Goal: Task Accomplishment & Management: Complete application form

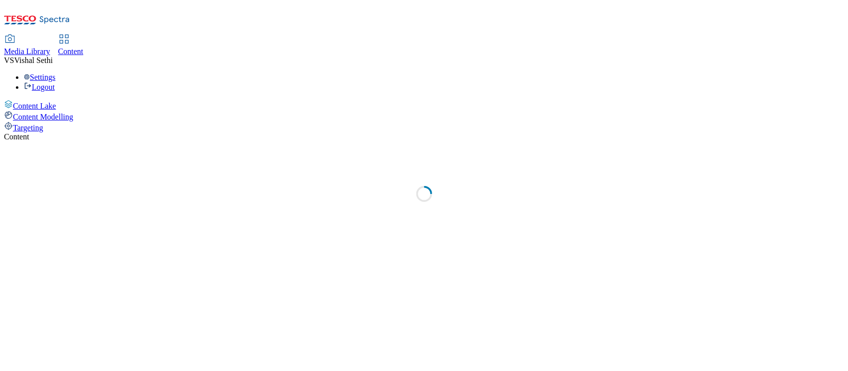
select select "ghs-[GEOGRAPHIC_DATA]"
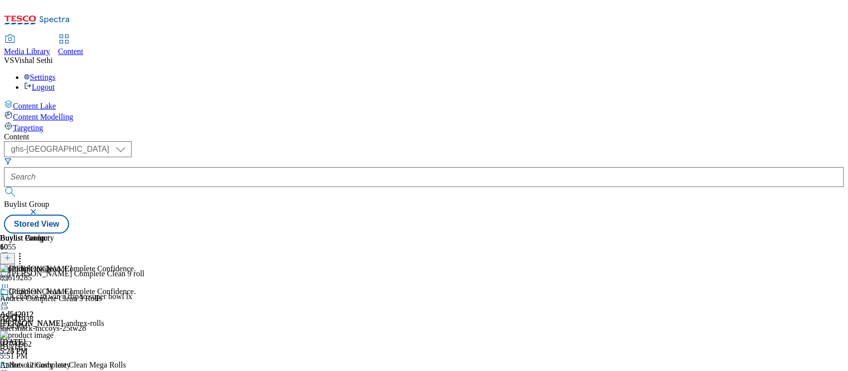
click at [10, 252] on button "button" at bounding box center [5, 254] width 10 height 5
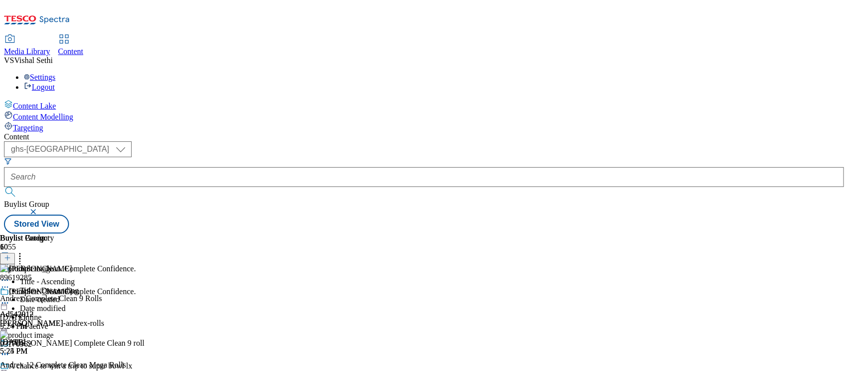
click at [334, 200] on div "Buylist Group" at bounding box center [424, 207] width 840 height 15
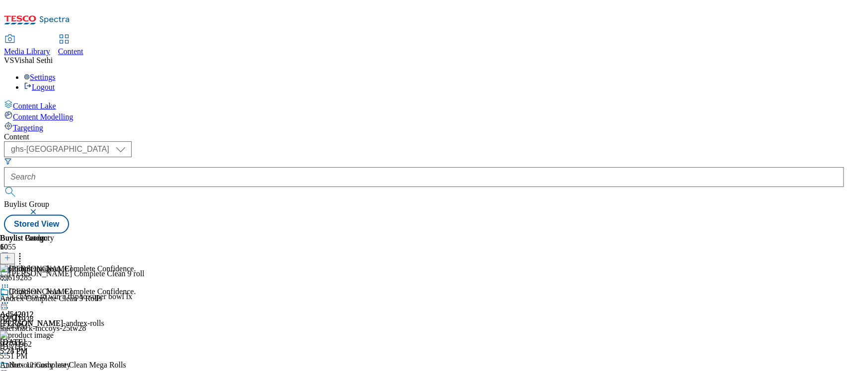
click at [11, 260] on icon at bounding box center [7, 263] width 7 height 7
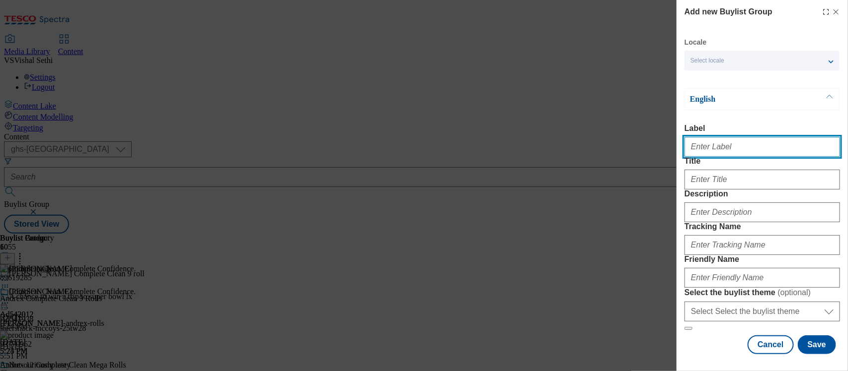
click at [718, 148] on input "Label" at bounding box center [761, 147] width 155 height 20
paste input "541988"
type input "Ad541988"
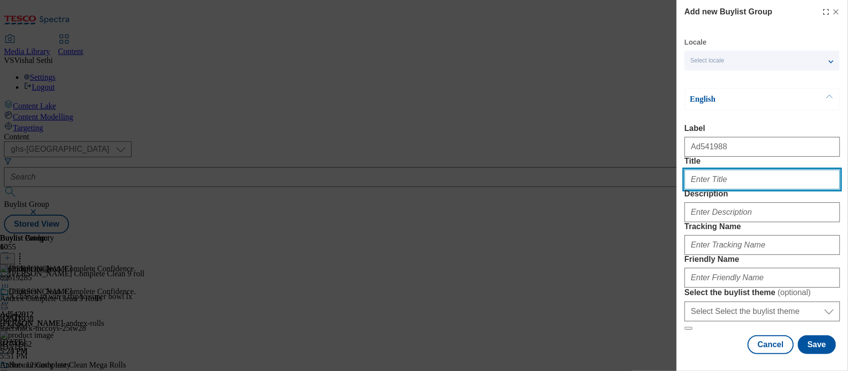
click at [713, 190] on input "Title" at bounding box center [761, 180] width 155 height 20
paste input "Take care of family business"
type input "Take care of family business"
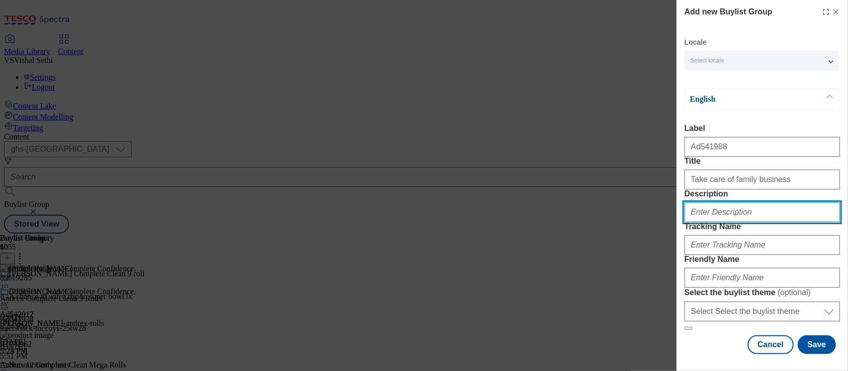
click at [716, 222] on input "Description" at bounding box center [761, 213] width 155 height 20
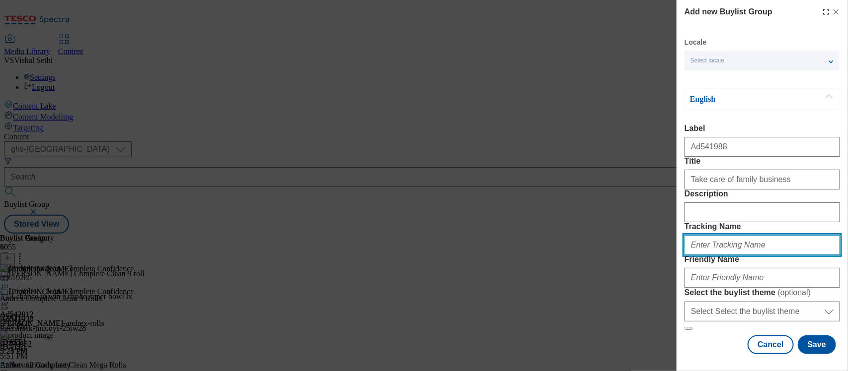
click at [716, 255] on input "Tracking Name" at bounding box center [761, 245] width 155 height 20
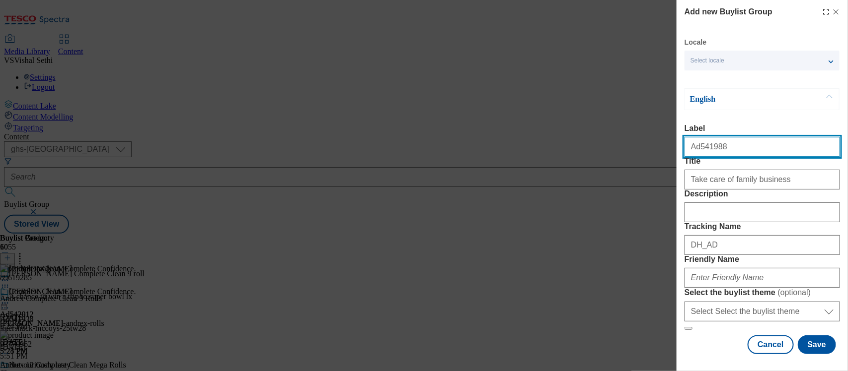
drag, startPoint x: 729, startPoint y: 150, endPoint x: 698, endPoint y: 155, distance: 31.7
click at [698, 155] on input "Ad541988" at bounding box center [761, 147] width 155 height 20
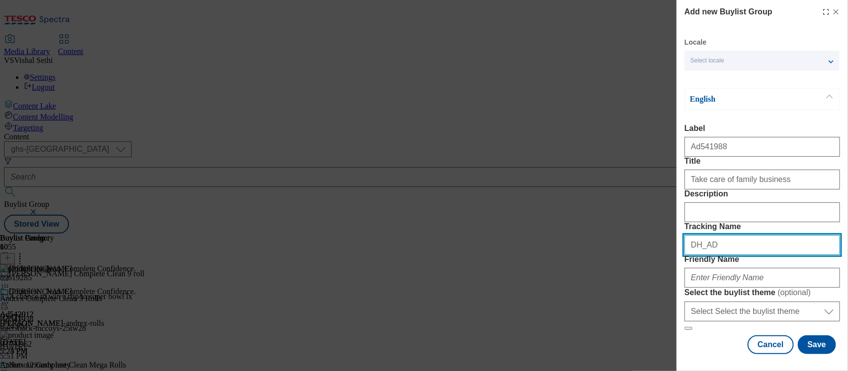
click at [724, 255] on input "DH_AD" at bounding box center [761, 245] width 155 height 20
paste input "541988"
type input "DH_AD541988"
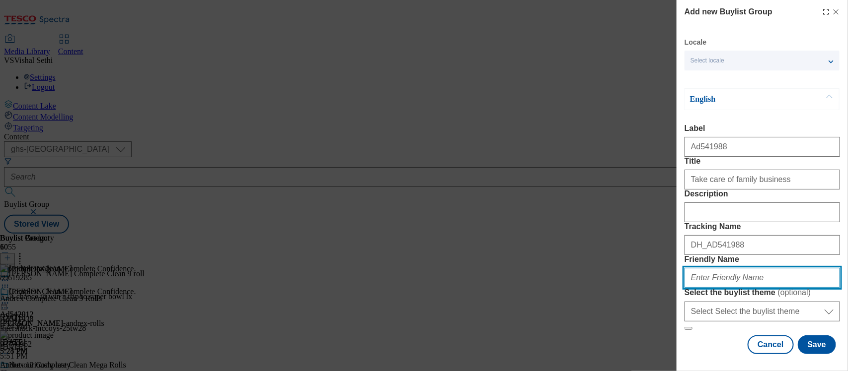
drag, startPoint x: 714, startPoint y: 259, endPoint x: 706, endPoint y: 254, distance: 9.8
click at [706, 268] on input "Friendly Name" at bounding box center [761, 278] width 155 height 20
type input "kimberlu-clark-andrex-rolls-25tw29"
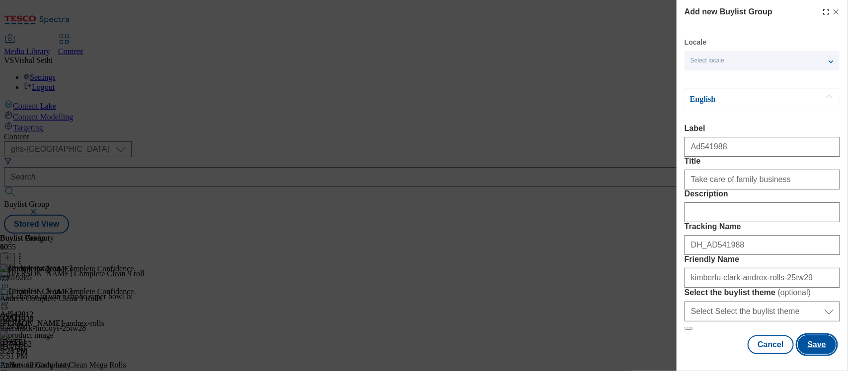
click at [810, 336] on button "Save" at bounding box center [816, 345] width 38 height 19
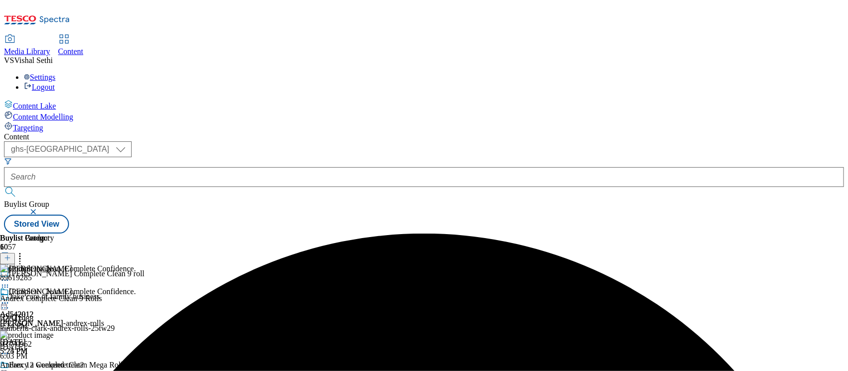
click at [157, 292] on div "Take care of family business Ad541988 [PERSON_NAME]-andrex-rolls-25tw29 [DATE] …" at bounding box center [78, 326] width 157 height 69
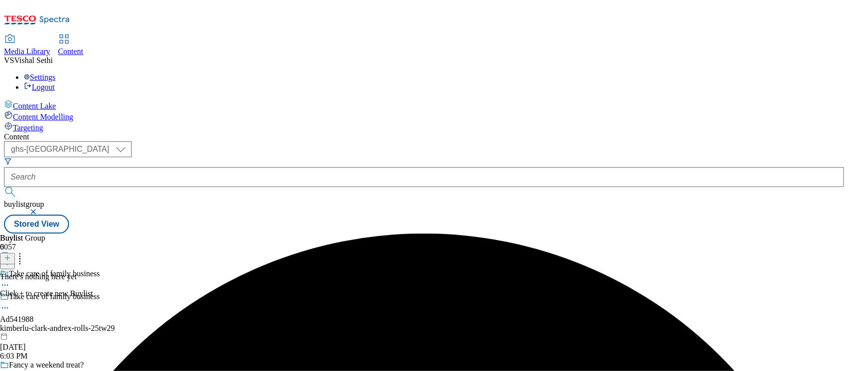
click at [11, 255] on icon at bounding box center [7, 258] width 7 height 7
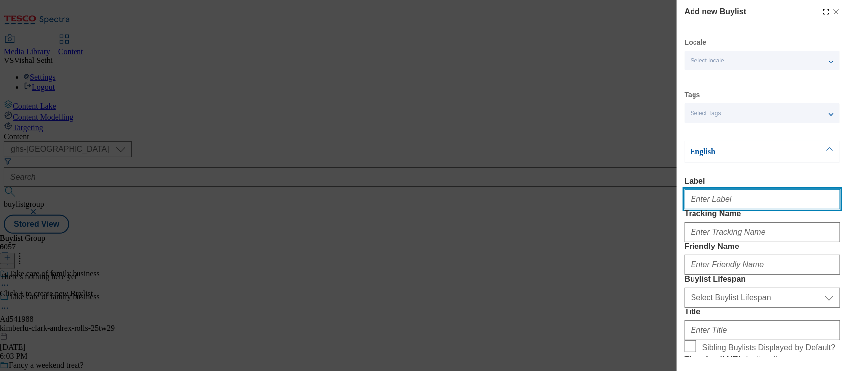
click at [708, 207] on input "Label" at bounding box center [761, 200] width 155 height 20
paste input "541988"
type input "Ad541988"
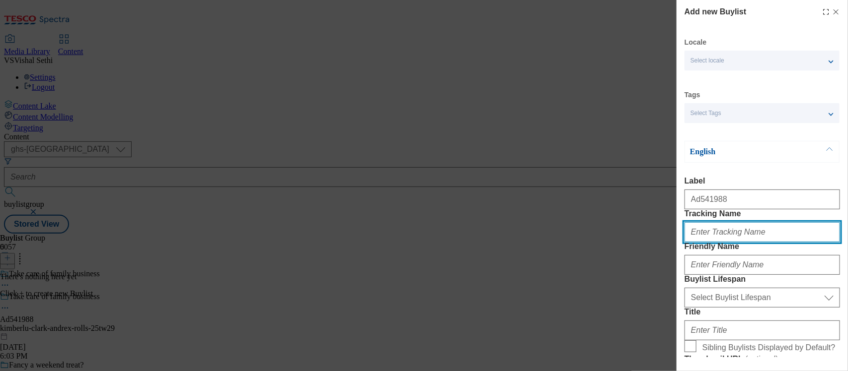
click at [712, 242] on input "Tracking Name" at bounding box center [761, 232] width 155 height 20
paste input "541988"
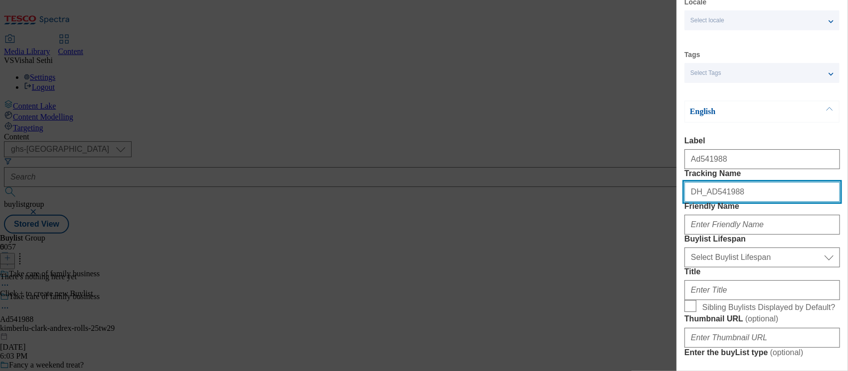
scroll to position [62, 0]
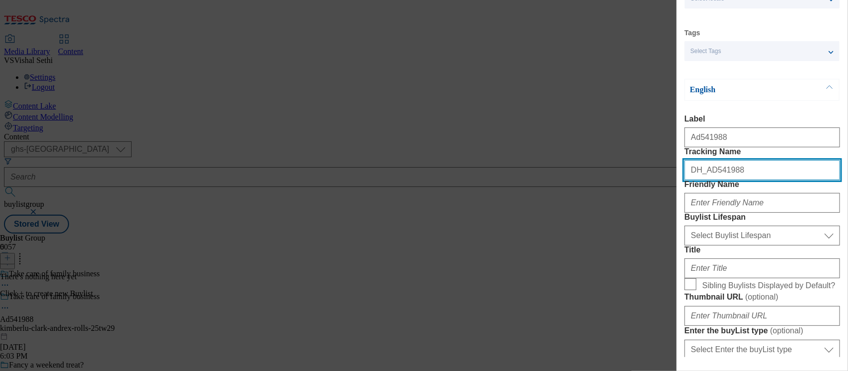
type input "DH_AD541988"
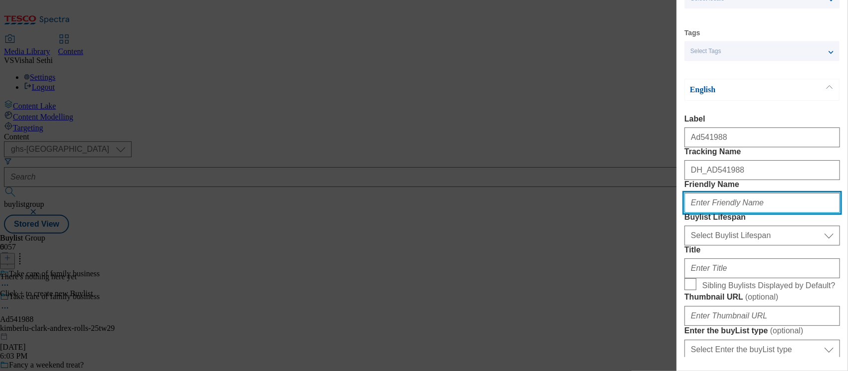
click at [712, 213] on input "Friendly Name" at bounding box center [761, 203] width 155 height 20
type input "[PERSON_NAME]"
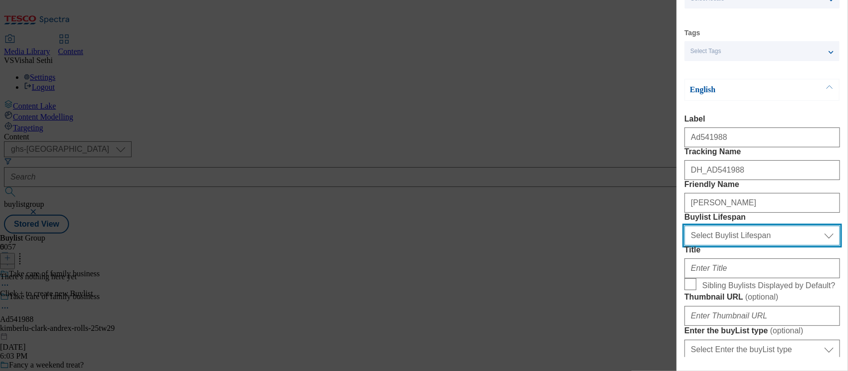
click at [726, 246] on select "Select Buylist Lifespan evergreen seasonal tactical" at bounding box center [761, 236] width 155 height 20
select select "tactical"
click at [684, 246] on select "Select Buylist Lifespan evergreen seasonal tactical" at bounding box center [761, 236] width 155 height 20
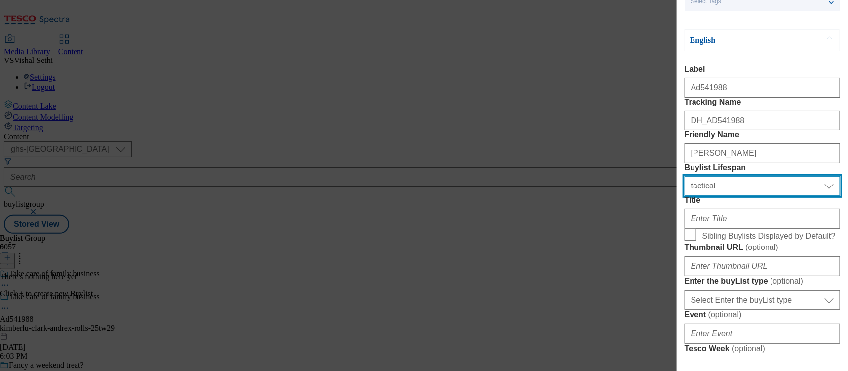
scroll to position [248, 0]
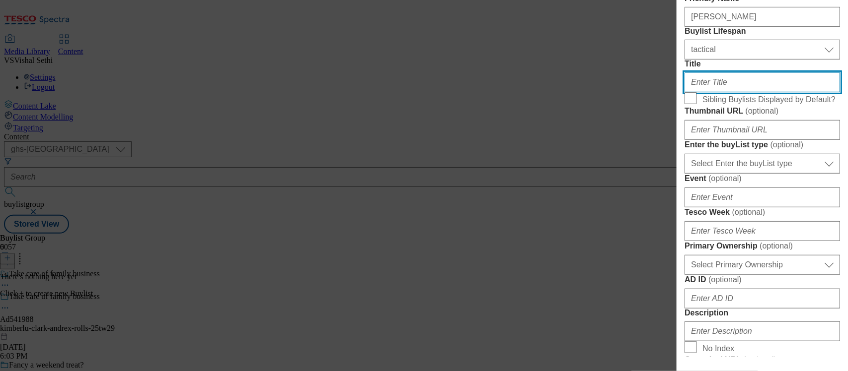
click at [724, 92] on input "Title" at bounding box center [761, 82] width 155 height 20
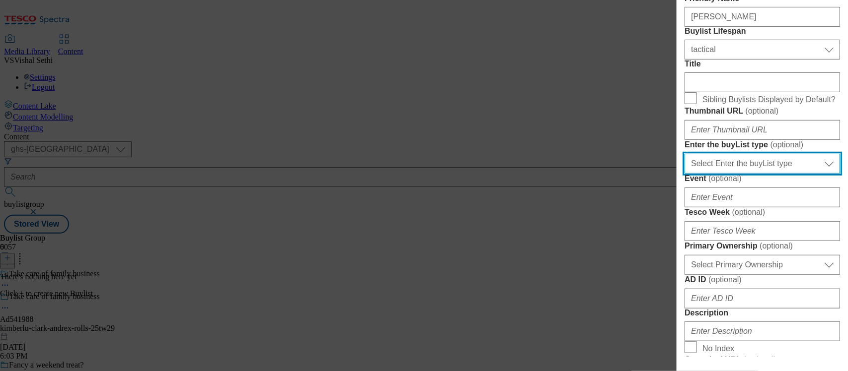
click at [748, 174] on select "Select Enter the buyList type event supplier funded long term >4 weeks supplier…" at bounding box center [761, 164] width 155 height 20
select select "supplier funded short term 1-3 weeks"
click at [684, 174] on select "Select Enter the buyList type event supplier funded long term >4 weeks supplier…" at bounding box center [761, 164] width 155 height 20
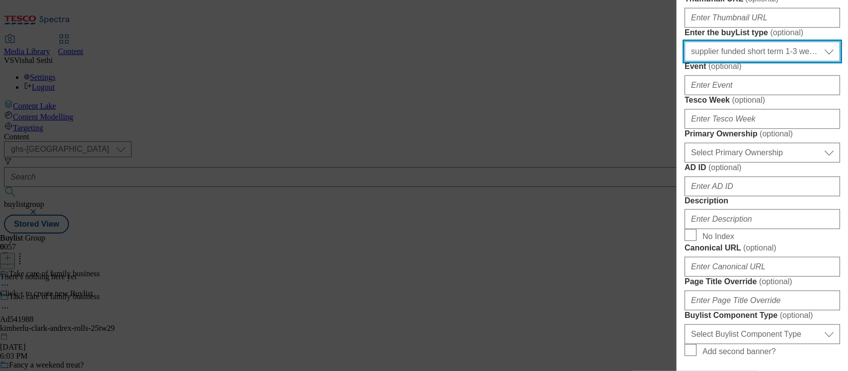
scroll to position [372, 0]
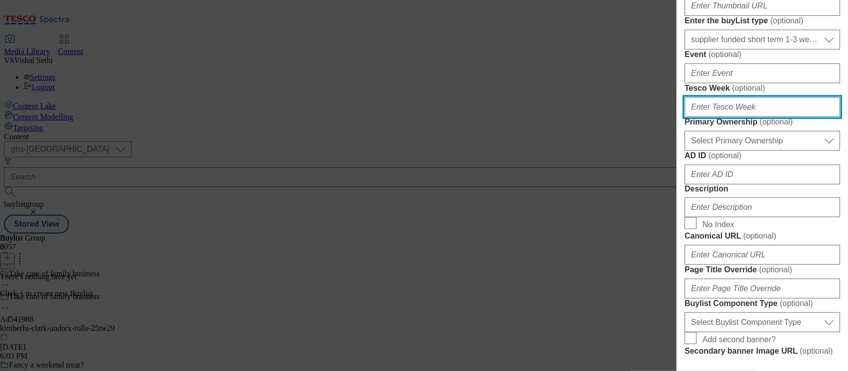
click at [725, 117] on input "Tesco Week ( optional )" at bounding box center [761, 107] width 155 height 20
type input "29"
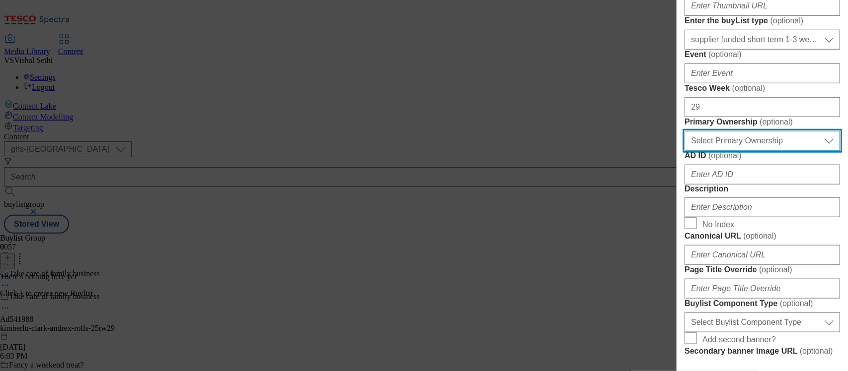
click at [737, 151] on select "Select Primary Ownership [PERSON_NAME]" at bounding box center [761, 141] width 155 height 20
select select "dunnhumby"
click at [684, 151] on select "Select Primary Ownership [PERSON_NAME]" at bounding box center [761, 141] width 155 height 20
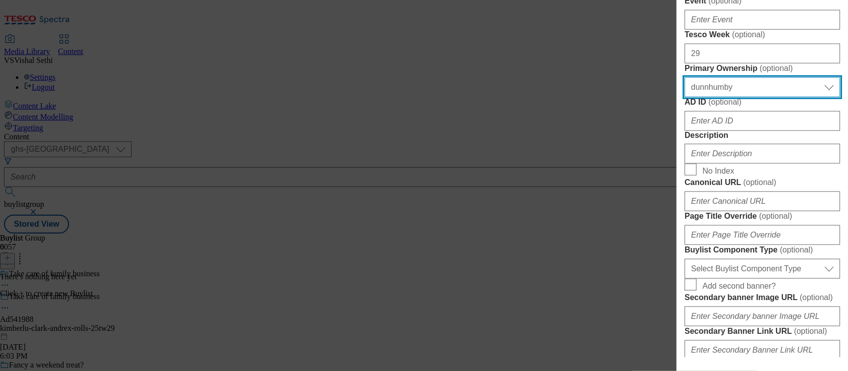
scroll to position [497, 0]
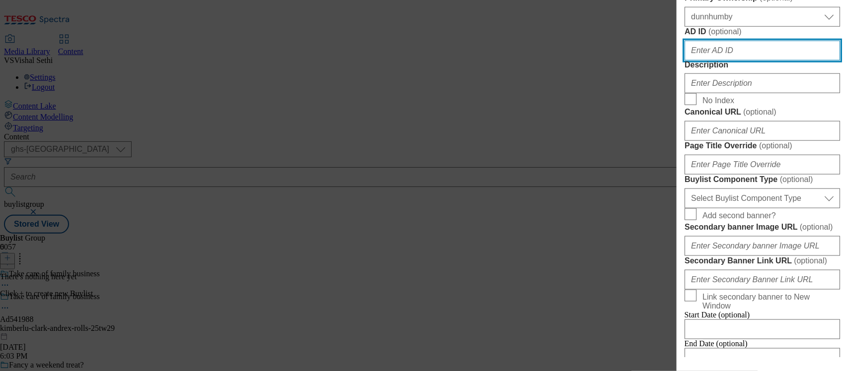
click at [704, 61] on input "AD ID ( optional )" at bounding box center [761, 51] width 155 height 20
paste input "541988"
type input "541988"
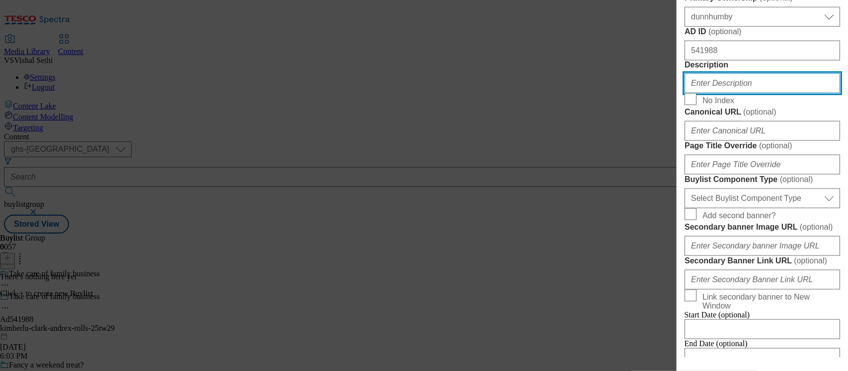
click at [722, 93] on input "Description" at bounding box center [761, 83] width 155 height 20
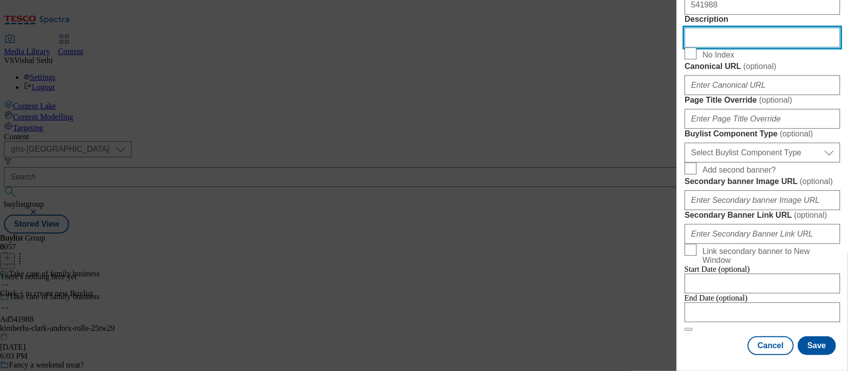
scroll to position [745, 0]
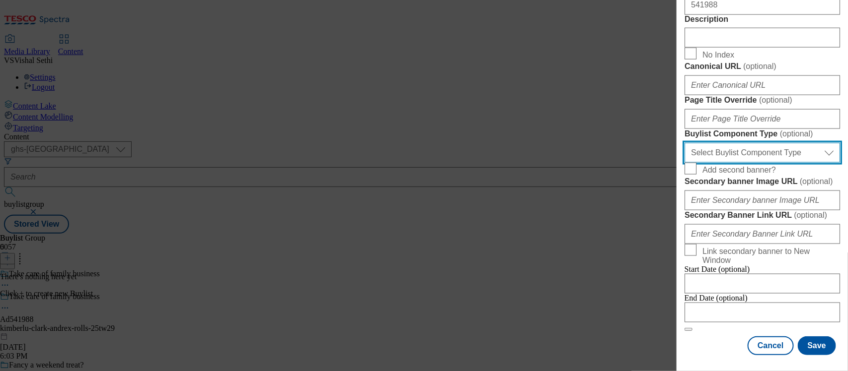
click at [773, 163] on select "Select Buylist Component Type Banner Competition Header Meal" at bounding box center [761, 153] width 155 height 20
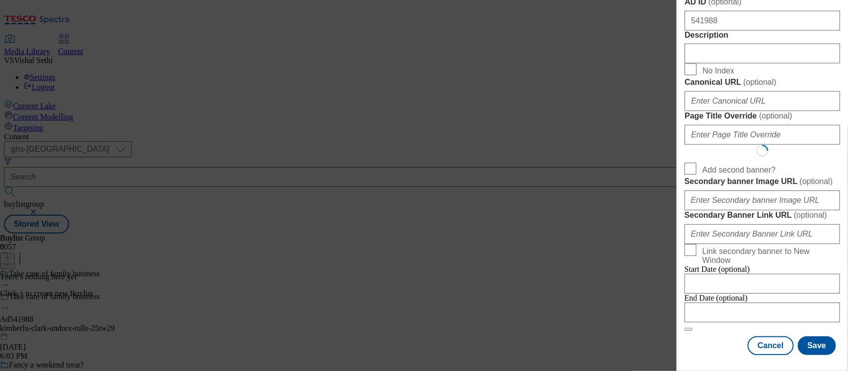
select select "Banner"
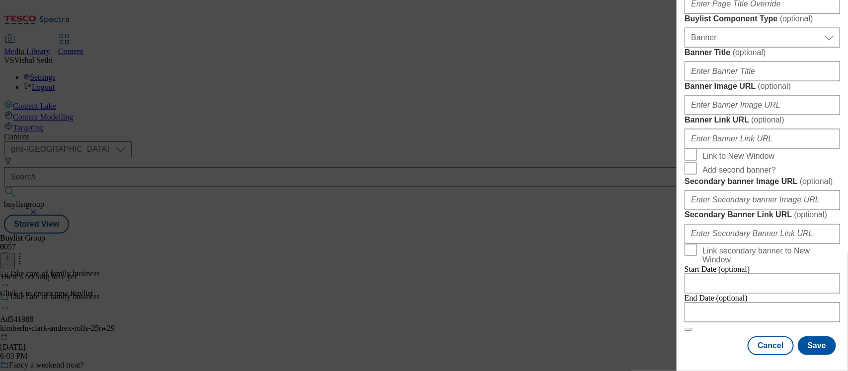
scroll to position [1090, 0]
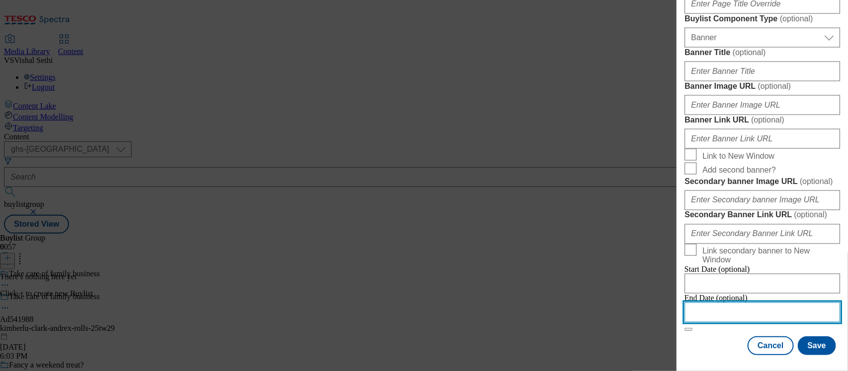
click at [728, 303] on input "Modal" at bounding box center [761, 313] width 155 height 20
select select "2025"
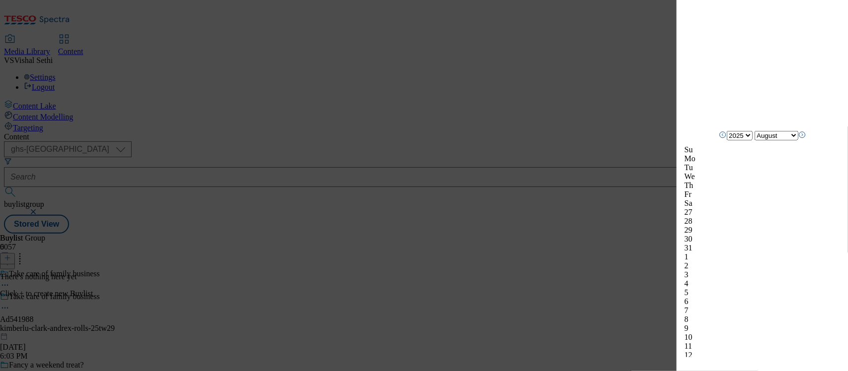
scroll to position [1276, 0]
click at [806, 137] on icon "Next Month" at bounding box center [802, 133] width 8 height 8
click at [806, 143] on icon "Next Month" at bounding box center [802, 142] width 8 height 8
click at [806, 144] on icon "Next Month" at bounding box center [802, 142] width 8 height 8
select select "November"
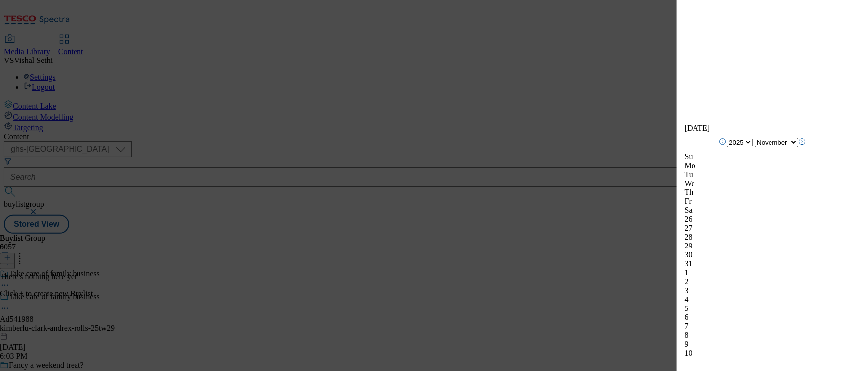
click at [698, 340] on div "9" at bounding box center [761, 344] width 155 height 9
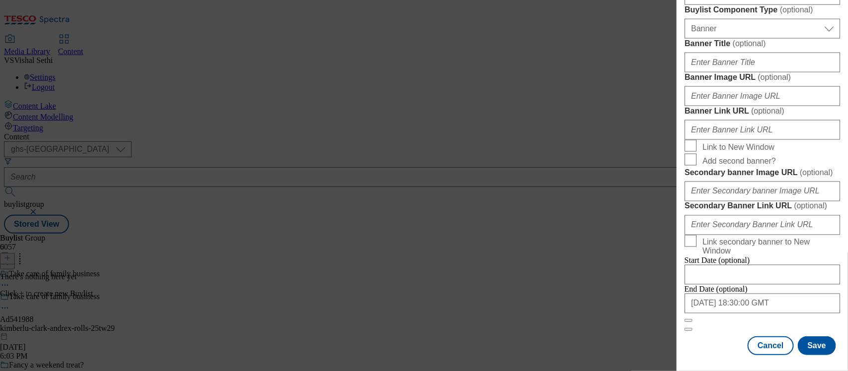
click at [831, 271] on div "Add new Buylist Locale Select locale English Welsh Tags Select Tags fnf marketp…" at bounding box center [761, 179] width 171 height 358
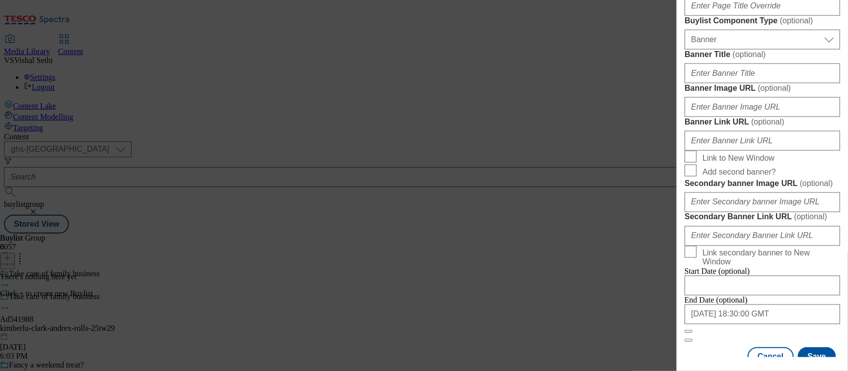
paste input "For a pure & gentle clean"
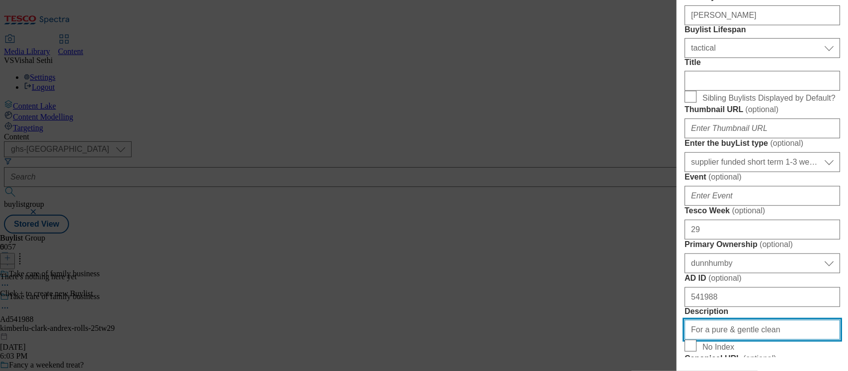
scroll to position [221, 0]
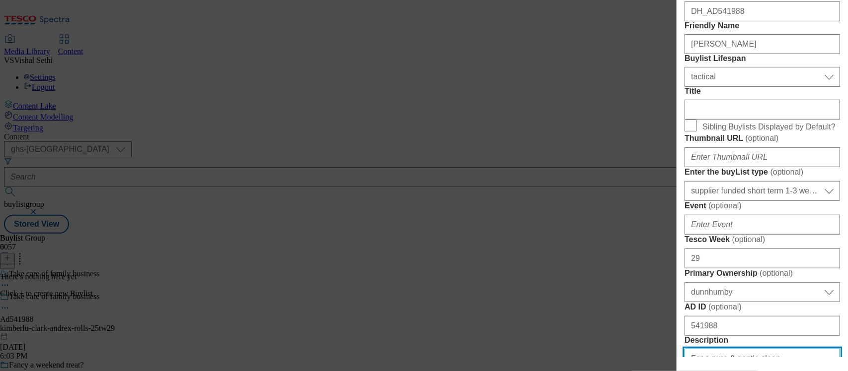
type input "For a pure & gentle clean"
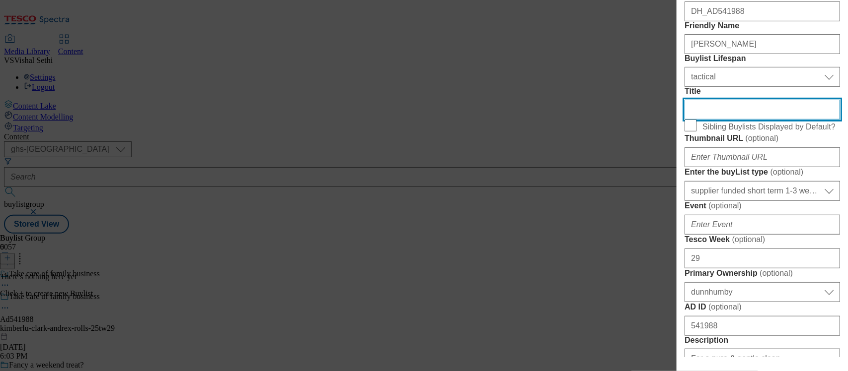
click at [701, 120] on input "Title" at bounding box center [761, 110] width 155 height 20
paste input "For a pure & gentle clean"
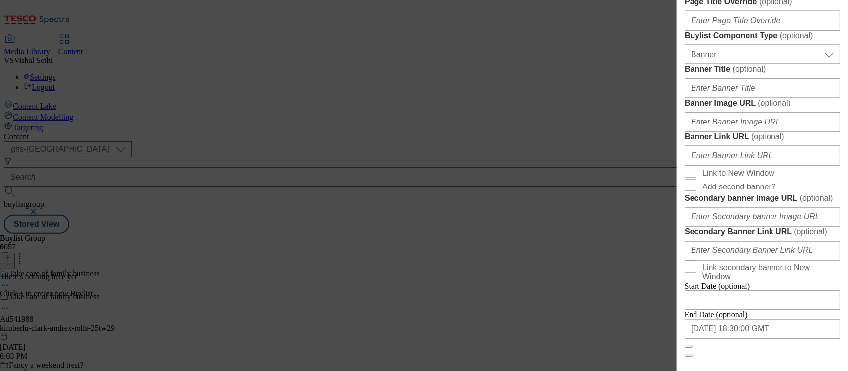
scroll to position [593, 0]
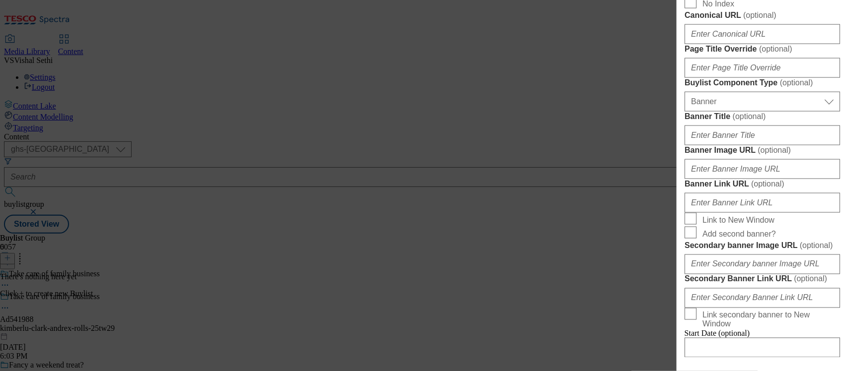
type input "For a pure & gentle clean"
drag, startPoint x: 773, startPoint y: 183, endPoint x: 417, endPoint y: 170, distance: 356.3
click at [417, 170] on div "Add new Buylist Locale Select locale English Welsh Tags Select Tags fnf marketp…" at bounding box center [424, 185] width 848 height 371
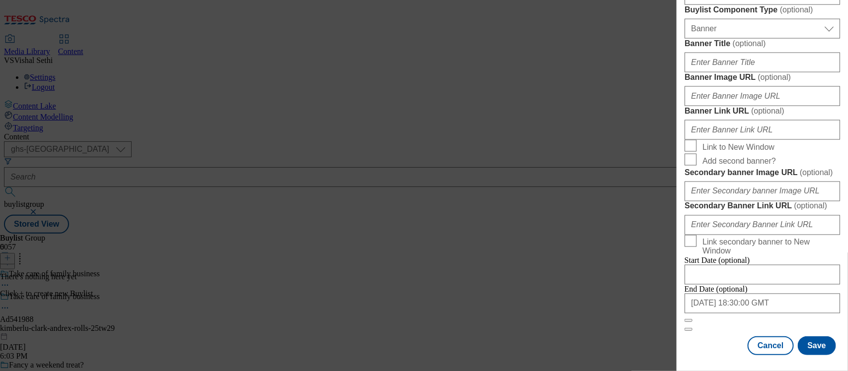
scroll to position [1090, 0]
click at [807, 337] on button "Save" at bounding box center [816, 346] width 38 height 19
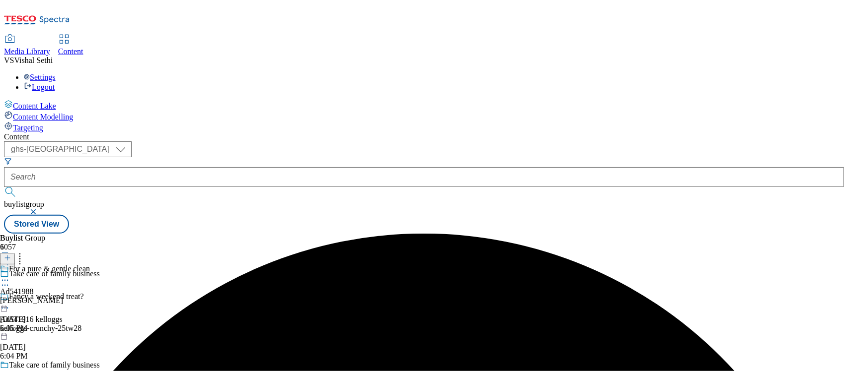
click at [90, 296] on div "[PERSON_NAME]" at bounding box center [45, 300] width 90 height 9
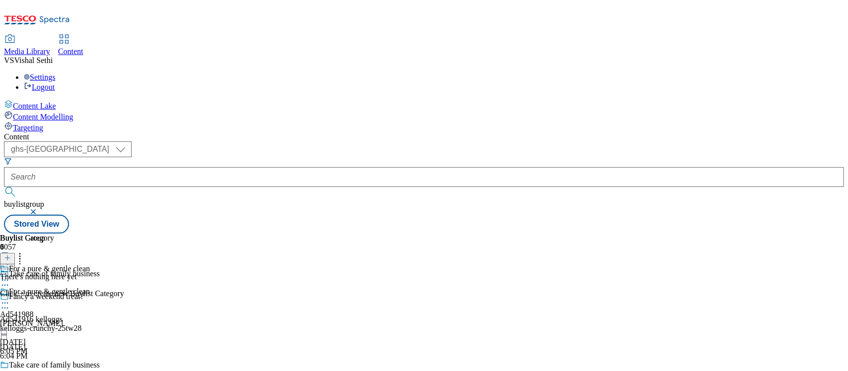
click at [11, 255] on icon at bounding box center [7, 258] width 7 height 7
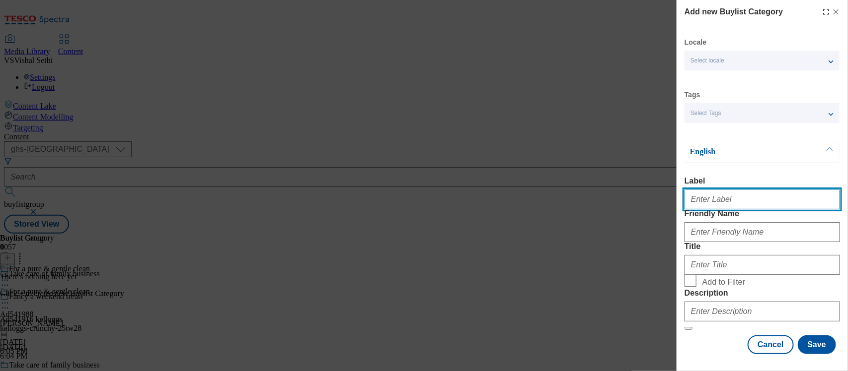
click at [709, 203] on input "Label" at bounding box center [761, 200] width 155 height 20
paste input "For a pure & gentle clean"
drag, startPoint x: 773, startPoint y: 204, endPoint x: 628, endPoint y: 202, distance: 145.0
click at [628, 202] on div "Add new Buylist Category Locale Select locale English Welsh Tags Select Tags fn…" at bounding box center [424, 185] width 848 height 371
paste input "541988"
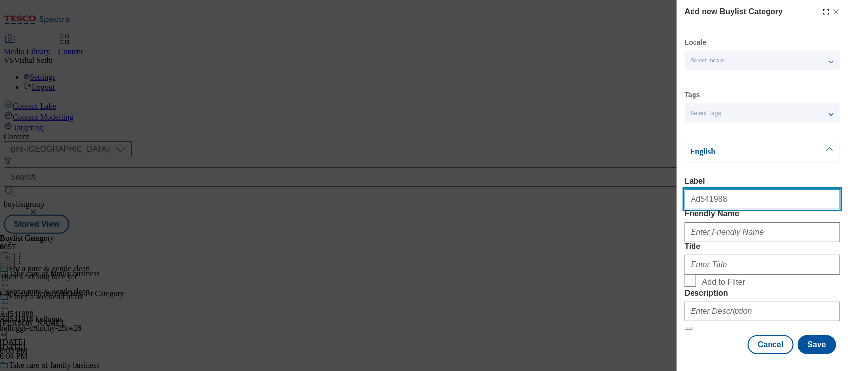
type input "Ad541988"
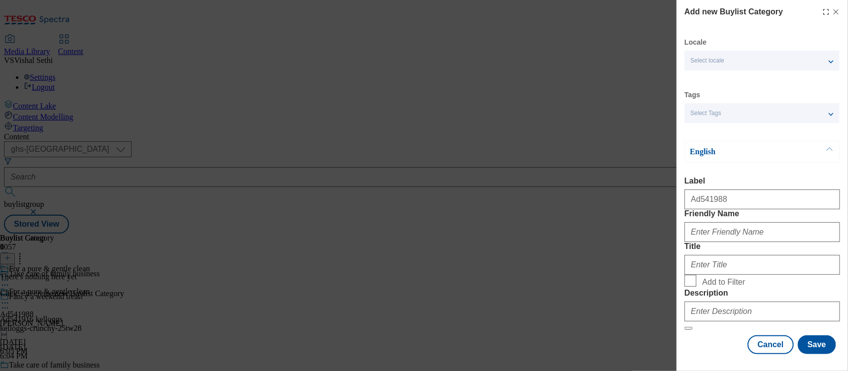
click at [721, 242] on div "Modal" at bounding box center [761, 230] width 155 height 24
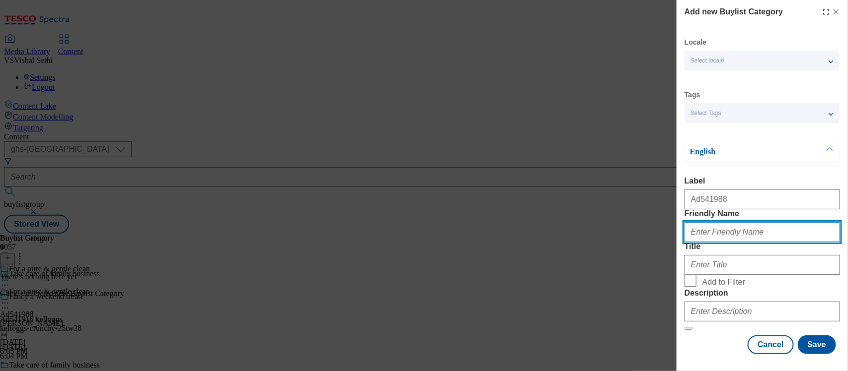
click at [716, 242] on input "Friendly Name" at bounding box center [761, 232] width 155 height 20
type input "[PERSON_NAME]-andrex-rolls"
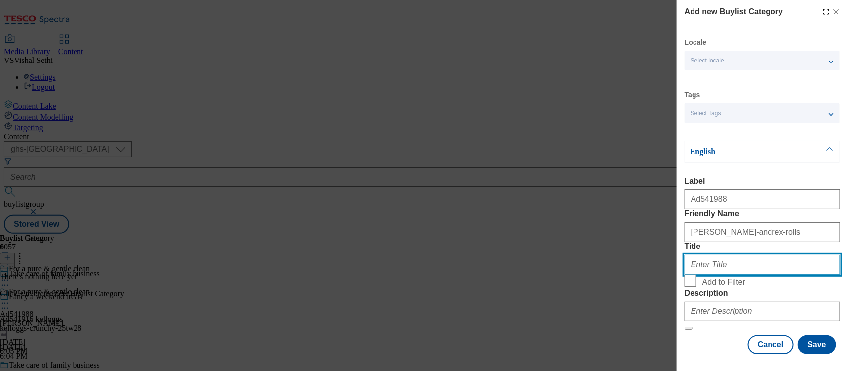
click at [716, 275] on input "Title" at bounding box center [761, 265] width 155 height 20
type input "[PERSON_NAME]"
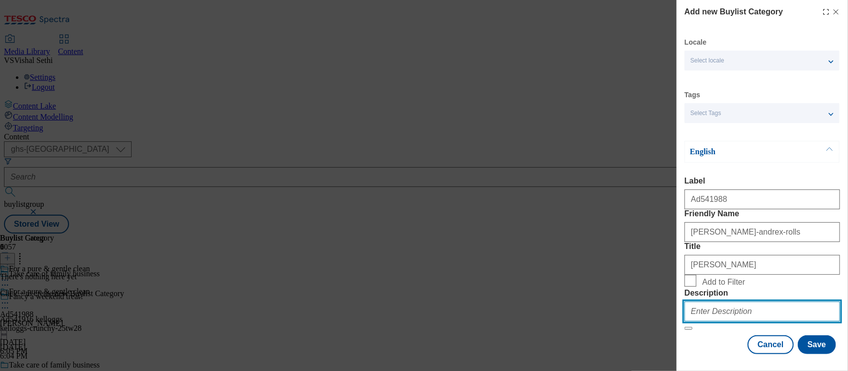
click at [713, 302] on input "Description" at bounding box center [761, 312] width 155 height 20
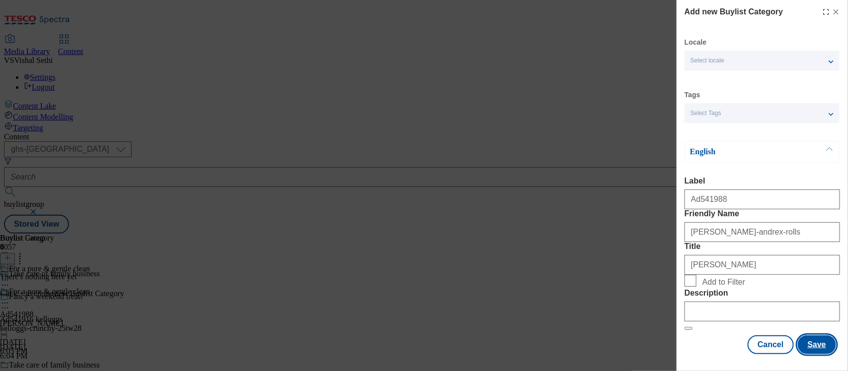
click at [810, 339] on button "Save" at bounding box center [816, 345] width 38 height 19
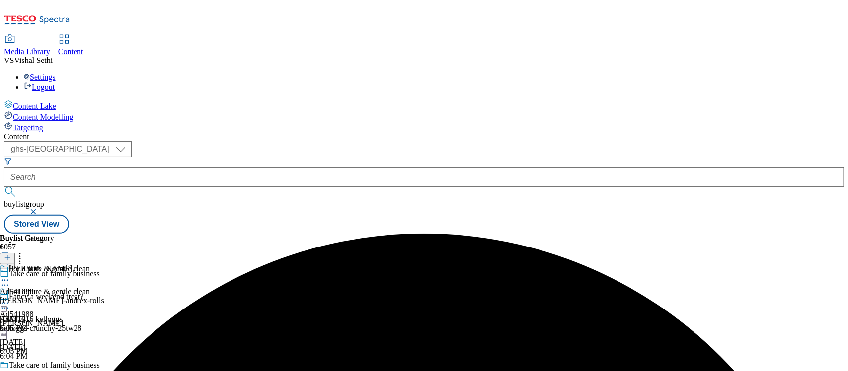
click at [104, 265] on div "[PERSON_NAME] Ad541988 [PERSON_NAME]-andrex-rolls [DATE] 6:05 PM" at bounding box center [52, 299] width 104 height 69
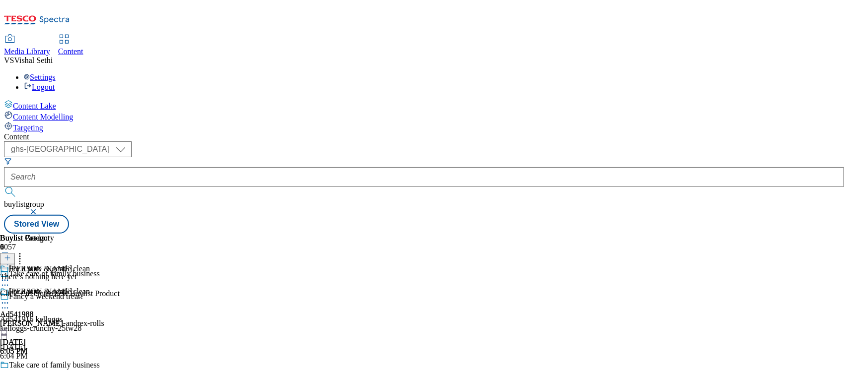
click at [11, 255] on icon at bounding box center [7, 258] width 7 height 7
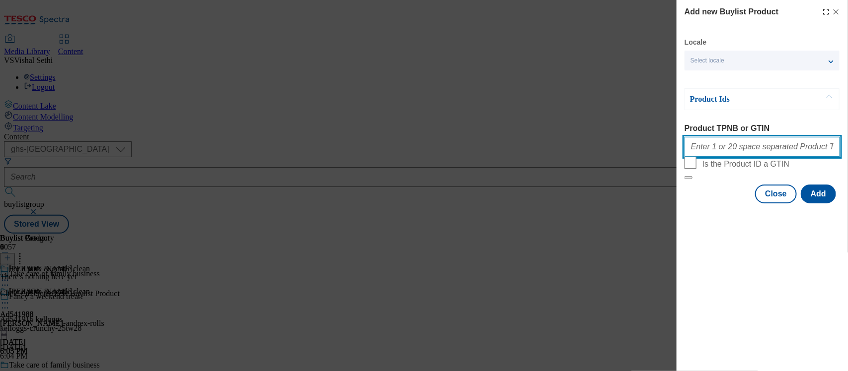
click at [725, 149] on input "Product TPNB or GTIN" at bounding box center [761, 147] width 155 height 20
paste input "85995282 89619285 93770962 89455126 90716670 93541168 93430616 91883060 9085570…"
type input "85995282 89619285 93770962 89455126 90716670 93541168 93430616 91883060 9085570…"
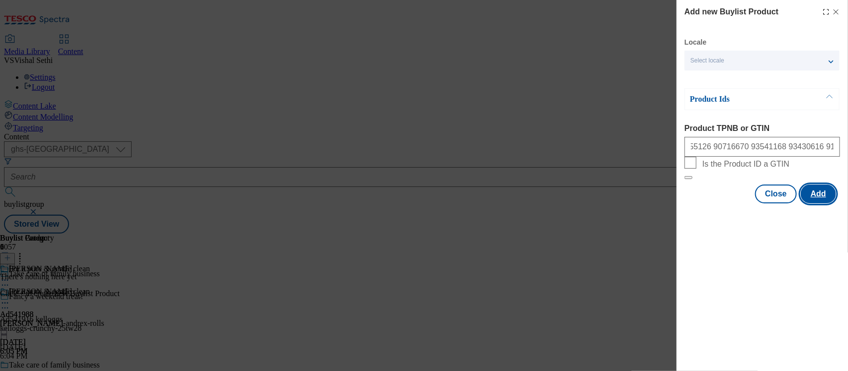
click at [824, 204] on button "Add" at bounding box center [817, 194] width 35 height 19
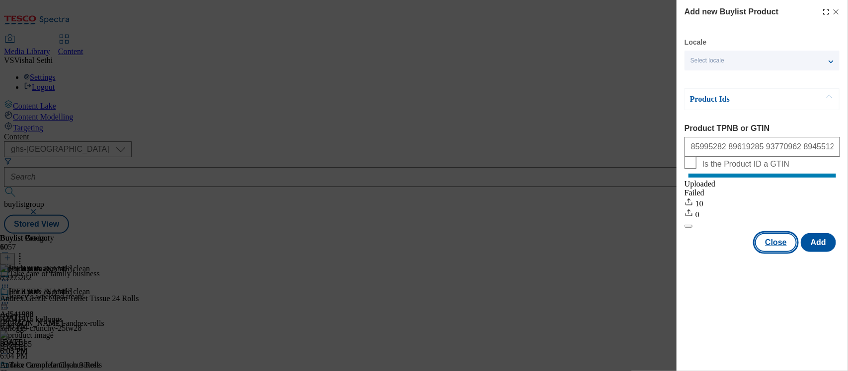
click at [781, 251] on button "Close" at bounding box center [776, 242] width 42 height 19
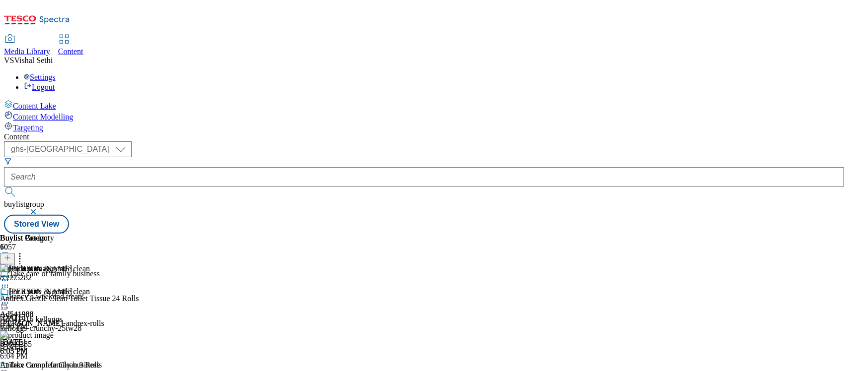
click at [10, 371] on icon at bounding box center [5, 377] width 10 height 10
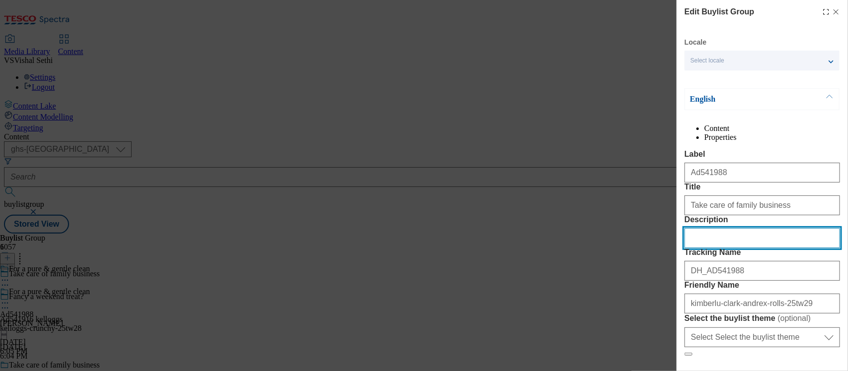
click at [701, 248] on input "Description" at bounding box center [761, 238] width 155 height 20
paste input "Andrex Gentle Clean Toilet Tissue 24 Rolls"
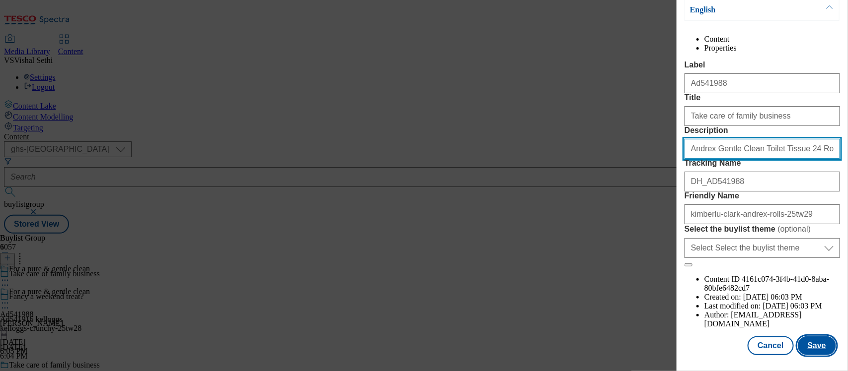
type input "Andrex Gentle Clean Toilet Tissue 24 Rolls"
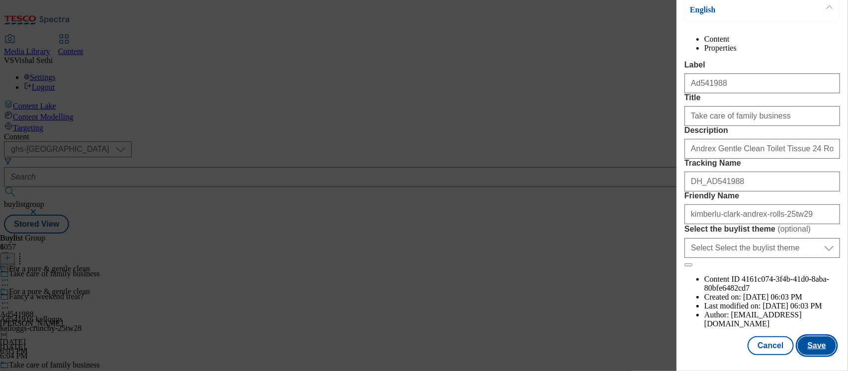
click at [807, 337] on button "Save" at bounding box center [816, 346] width 38 height 19
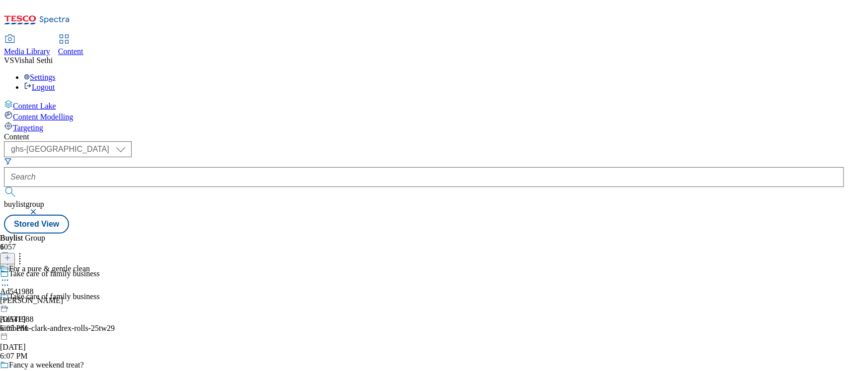
click at [8, 280] on circle at bounding box center [7, 280] width 1 height 1
click at [46, 295] on button "Edit" at bounding box center [33, 300] width 26 height 11
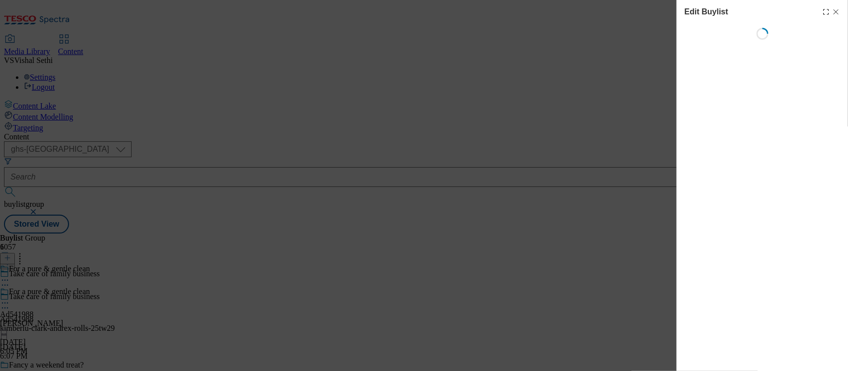
select select "tactical"
select select "supplier funded short term 1-3 weeks"
select select "dunnhumby"
select select "Banner"
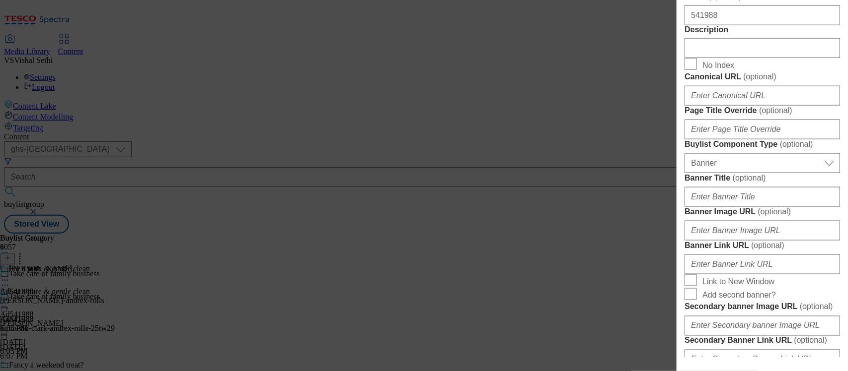
scroll to position [559, 0]
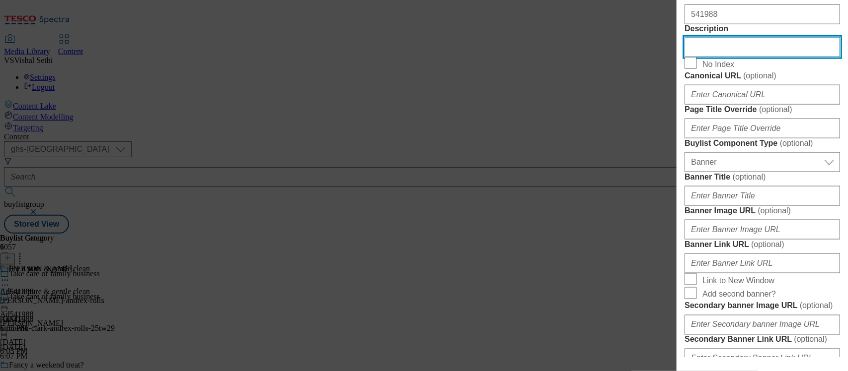
click at [706, 57] on input "Description" at bounding box center [761, 47] width 155 height 20
paste input "Andrex Gentle Clean Toilet Tissue 24 Rolls"
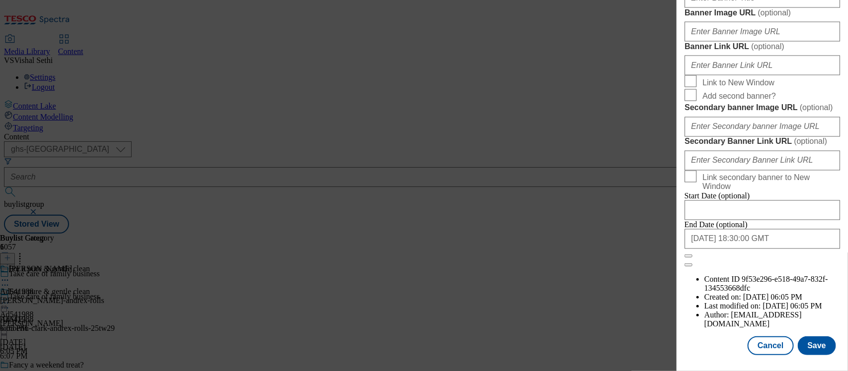
scroll to position [1134, 0]
type input "Andrex Gentle Clean Toilet Tissue 24 Rolls"
click at [811, 339] on button "Save" at bounding box center [816, 346] width 38 height 19
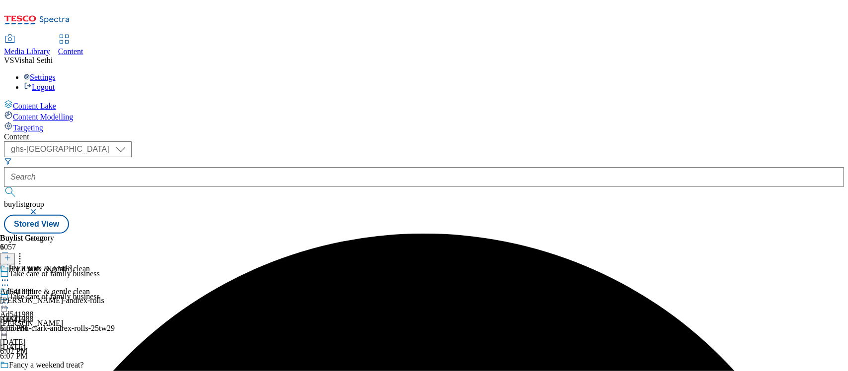
click at [10, 276] on icon at bounding box center [5, 281] width 10 height 10
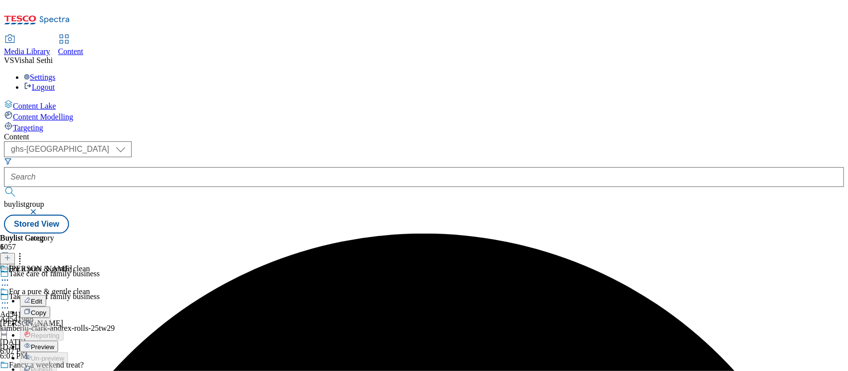
click at [42, 298] on span "Edit" at bounding box center [36, 301] width 11 height 7
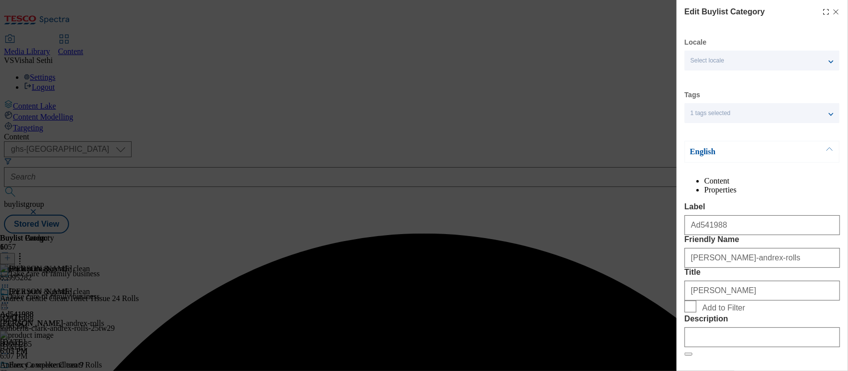
scroll to position [125, 0]
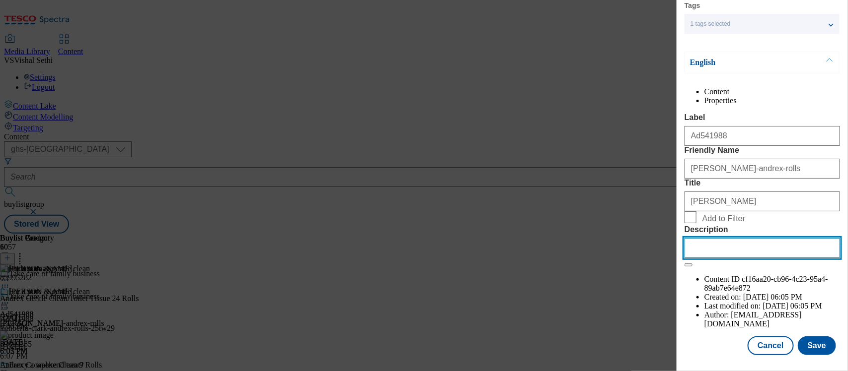
click at [717, 258] on input "Description" at bounding box center [761, 248] width 155 height 20
paste input "Andrex Gentle Clean Toilet Tissue 24 Rolls"
type input "Andrex Gentle Clean Toilet Tissue 24 Rolls"
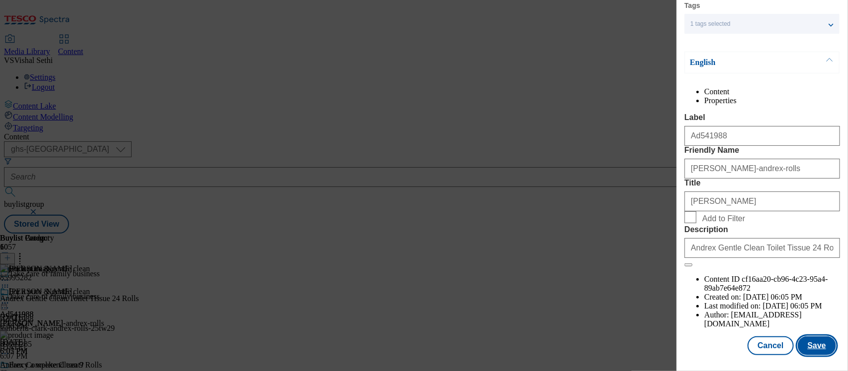
click at [813, 337] on button "Save" at bounding box center [816, 346] width 38 height 19
